Goal: Find specific page/section: Find specific page/section

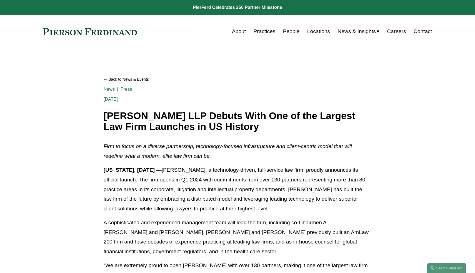
click at [290, 26] on div "Skip to Content About Practices People Locations" at bounding box center [237, 31] width 475 height 33
click at [289, 29] on link "People" at bounding box center [291, 31] width 17 height 11
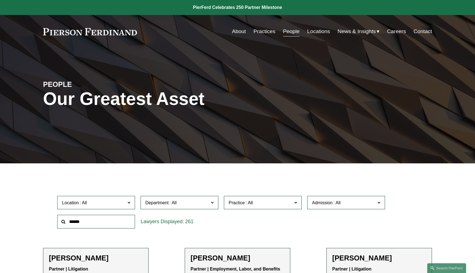
click at [123, 205] on span "Location" at bounding box center [94, 203] width 64 height 8
click at [192, 131] on div "PEOPLE Our Greatest Asset" at bounding box center [237, 106] width 475 height 84
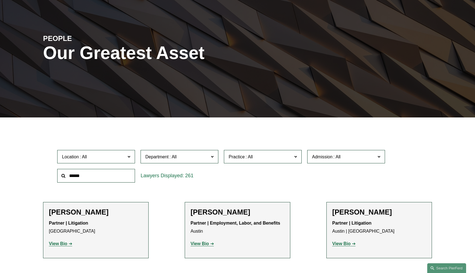
scroll to position [49, 0]
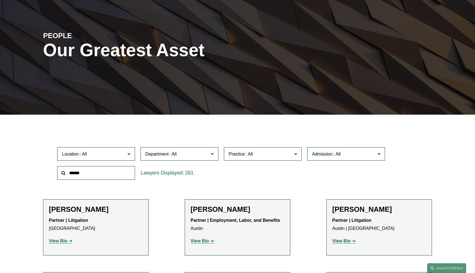
click at [183, 107] on div "PEOPLE Our Greatest Asset" at bounding box center [237, 56] width 475 height 115
click at [129, 151] on span at bounding box center [129, 153] width 3 height 7
click at [107, 175] on input "text" at bounding box center [96, 173] width 78 height 14
type input "*********"
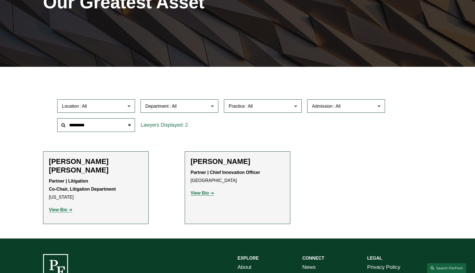
scroll to position [106, 0]
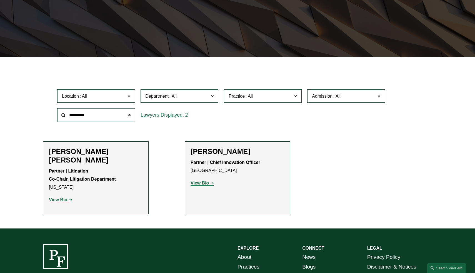
click at [204, 182] on strong "View Bio" at bounding box center [200, 182] width 18 height 5
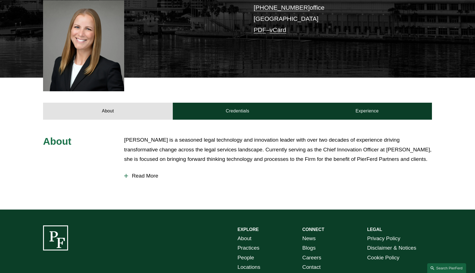
scroll to position [152, 0]
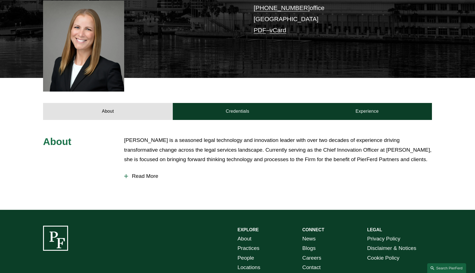
click at [151, 173] on span "Read More" at bounding box center [280, 176] width 304 height 6
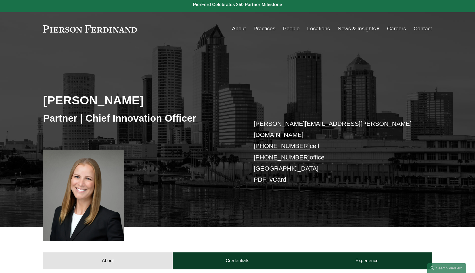
scroll to position [0, 0]
